Goal: Check status: Check status

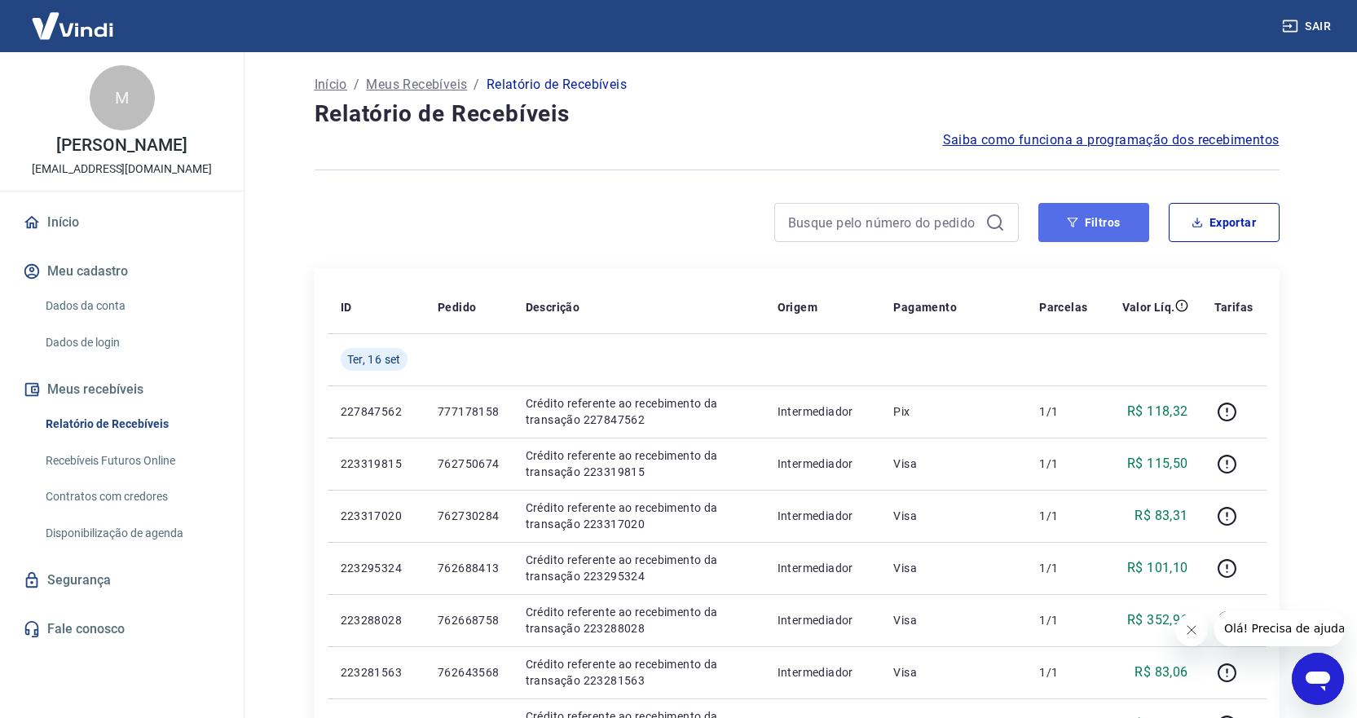
click at [1090, 216] on button "Filtros" at bounding box center [1093, 222] width 111 height 39
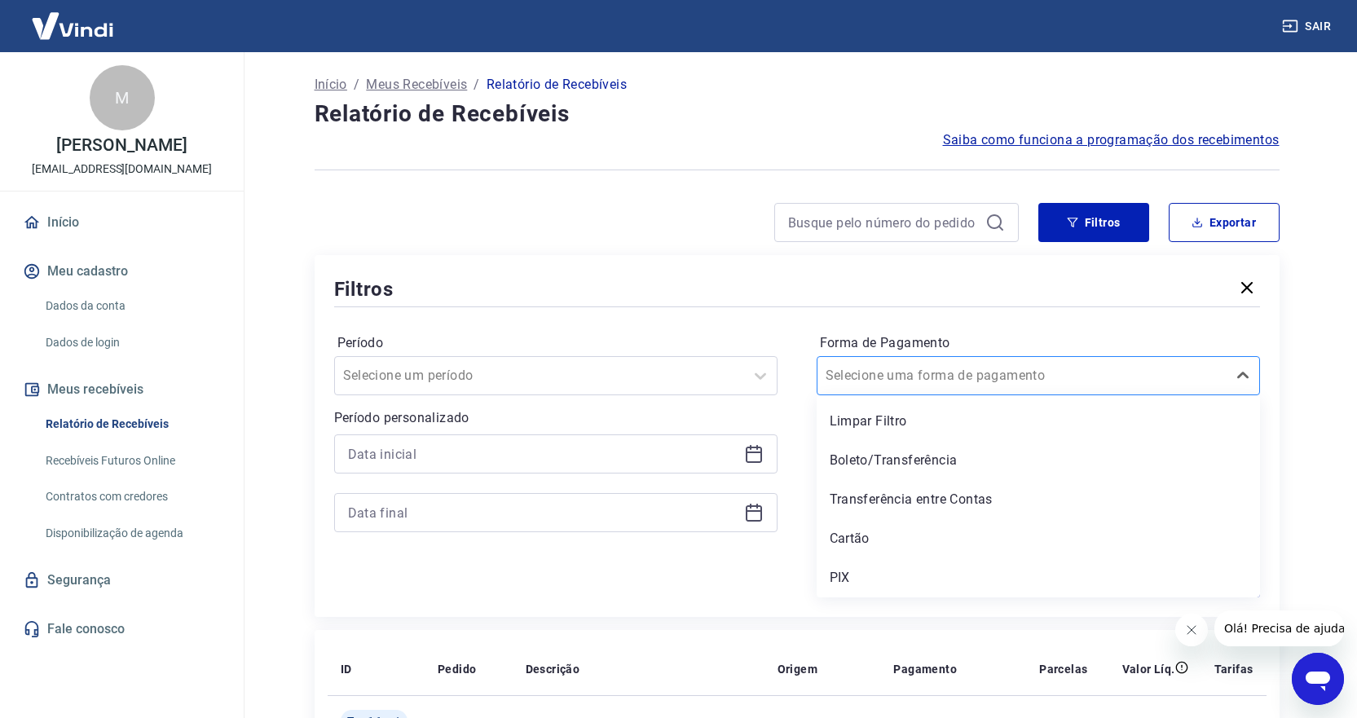
click at [868, 378] on input "Forma de Pagamento" at bounding box center [908, 376] width 165 height 20
click at [842, 578] on div "PIX" at bounding box center [1038, 578] width 443 height 33
